Goal: Transaction & Acquisition: Register for event/course

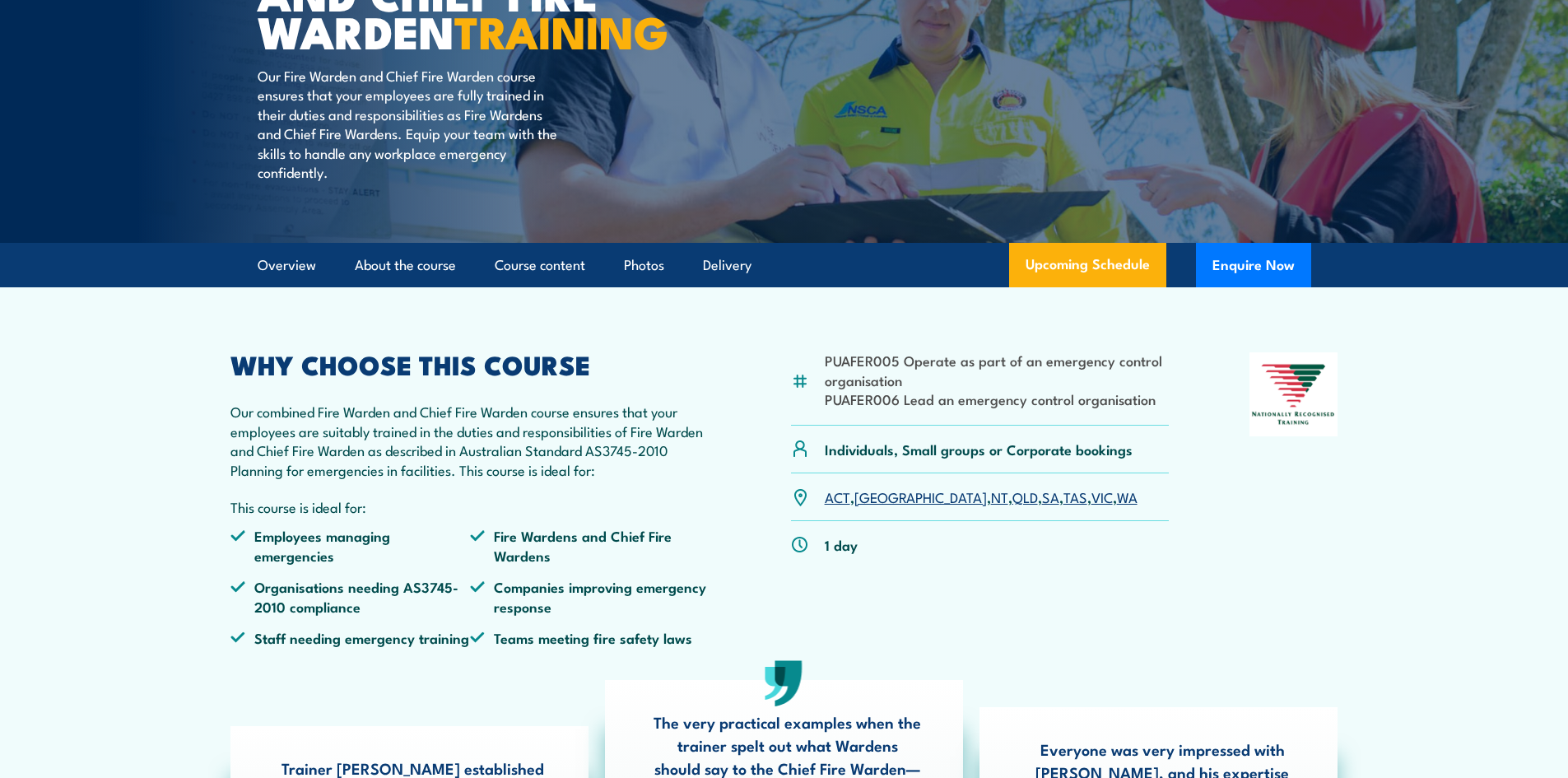
scroll to position [247, 0]
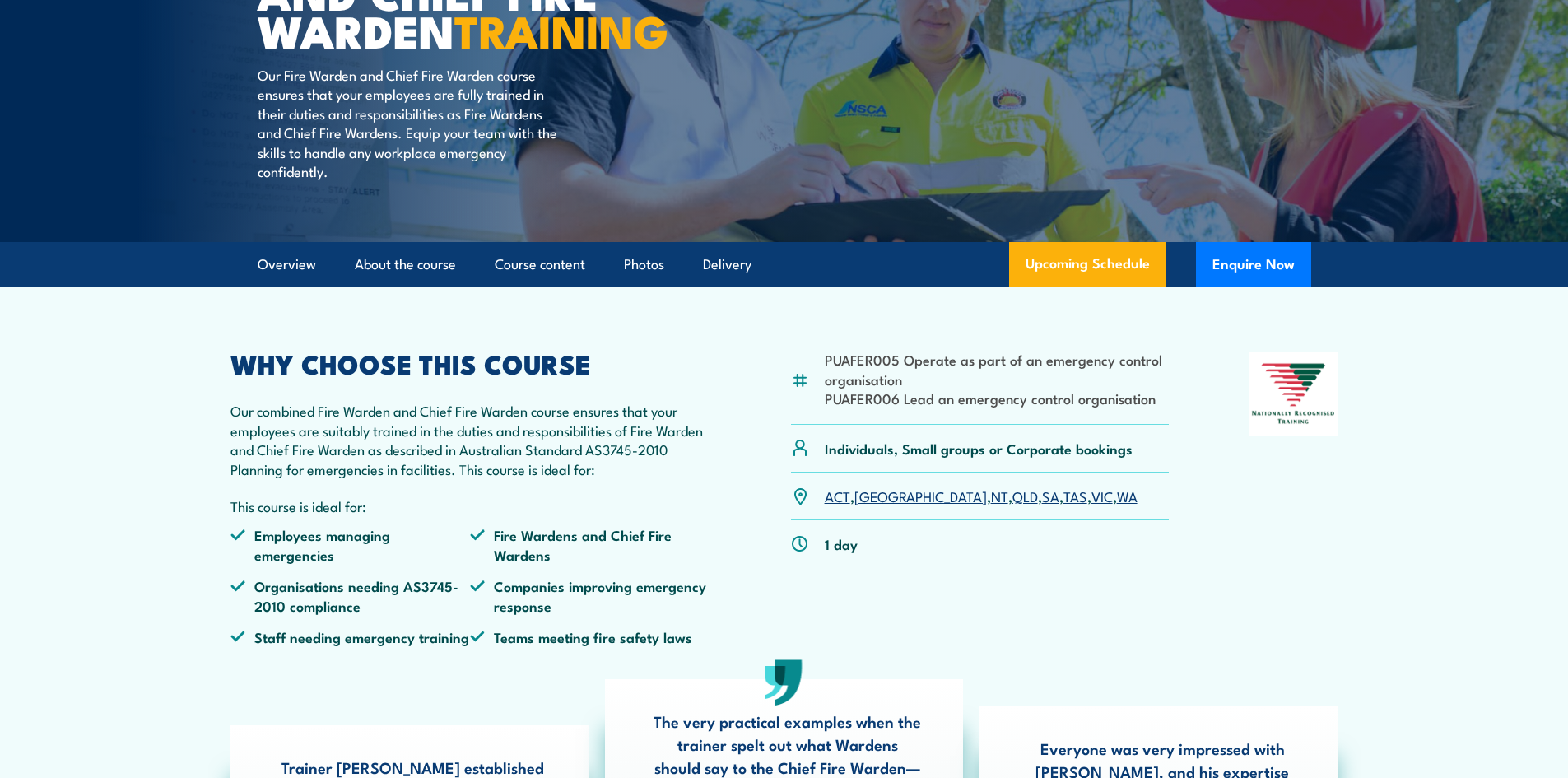
click at [1042, 505] on link "SA" at bounding box center [1050, 495] width 17 height 20
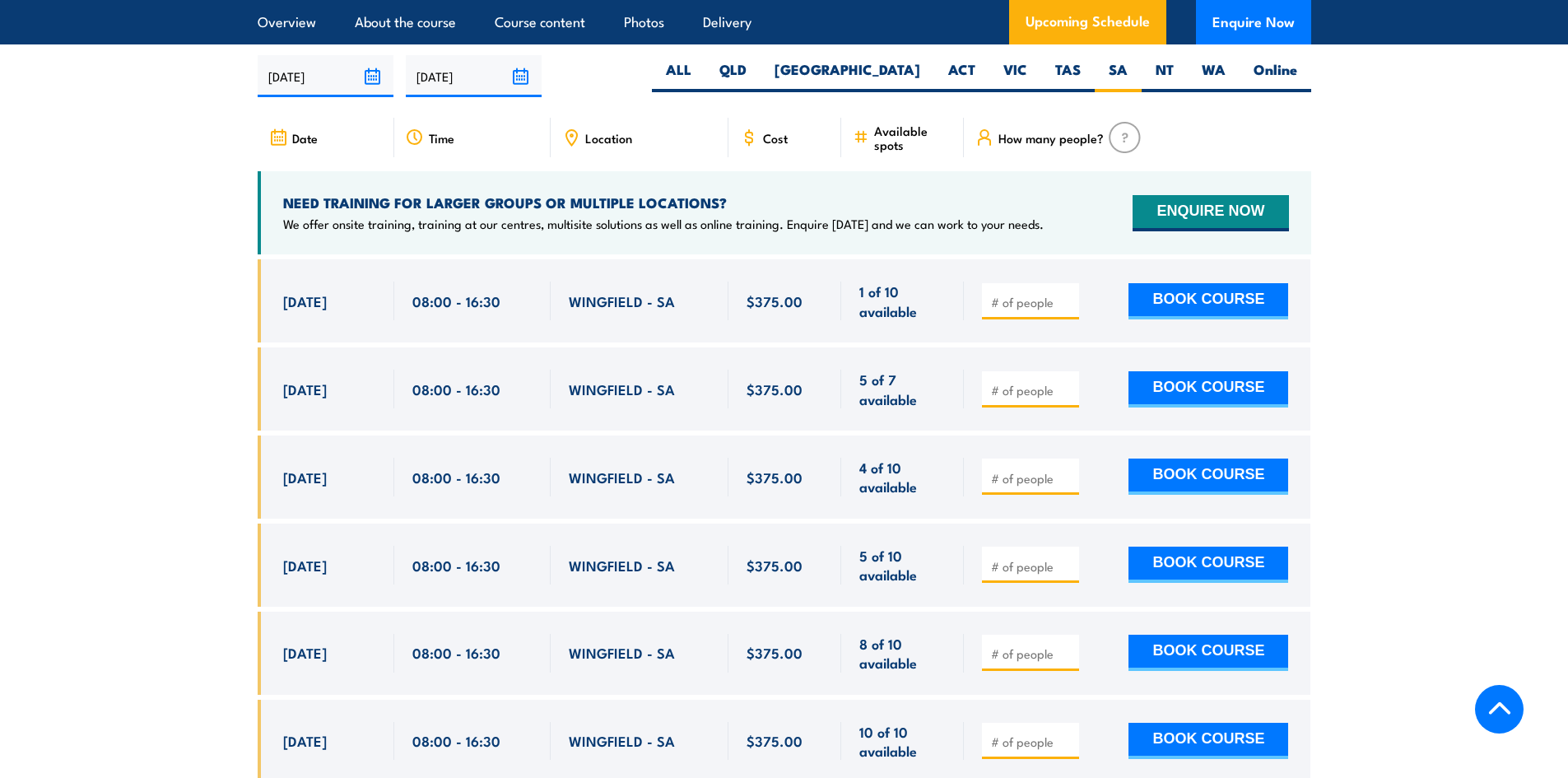
scroll to position [2916, 0]
click at [1041, 469] on input "number" at bounding box center [1032, 477] width 82 height 16
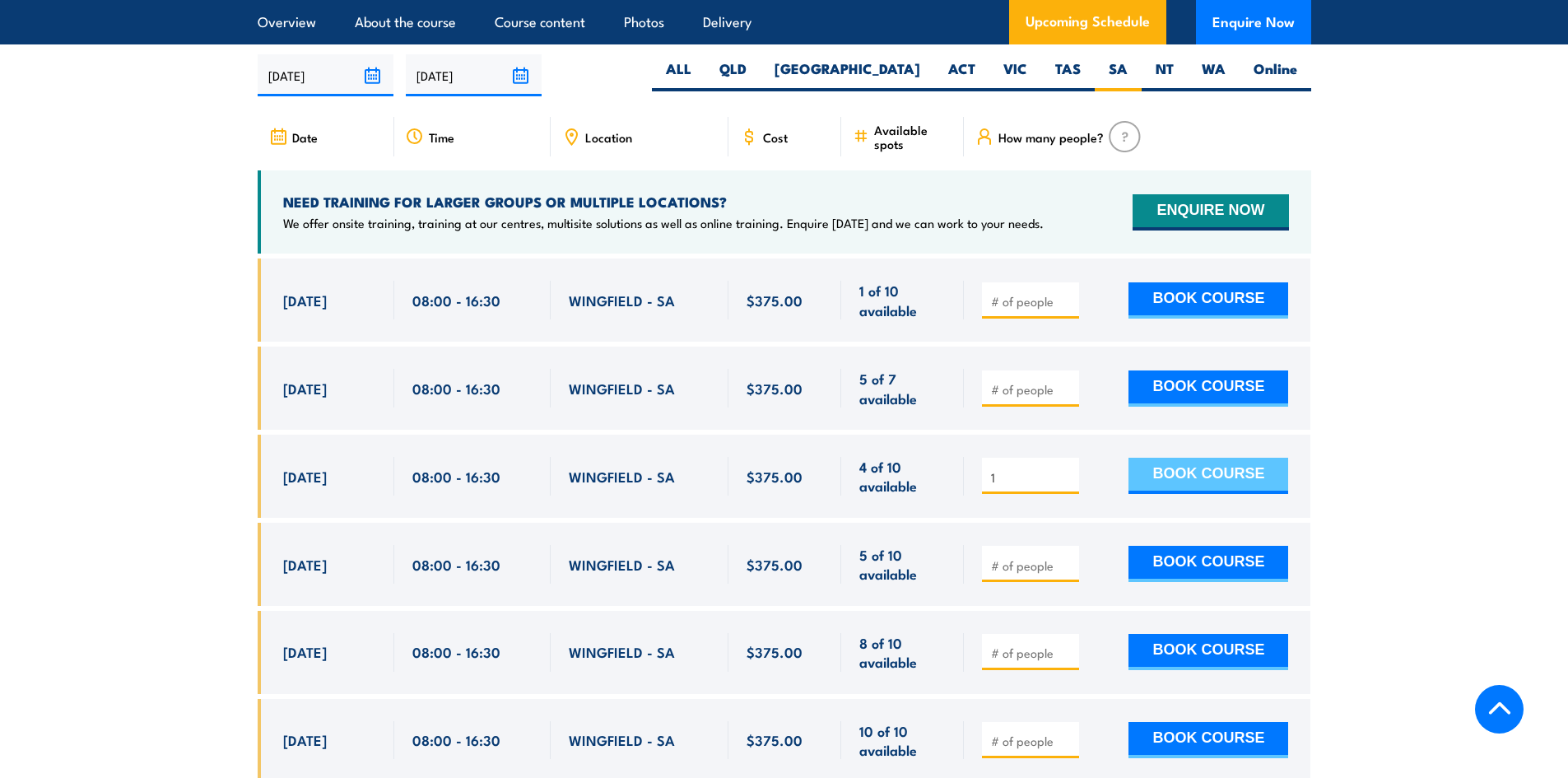
type input "1"
click at [1160, 476] on button "BOOK COURSE" at bounding box center [1208, 476] width 160 height 36
